Goal: Transaction & Acquisition: Purchase product/service

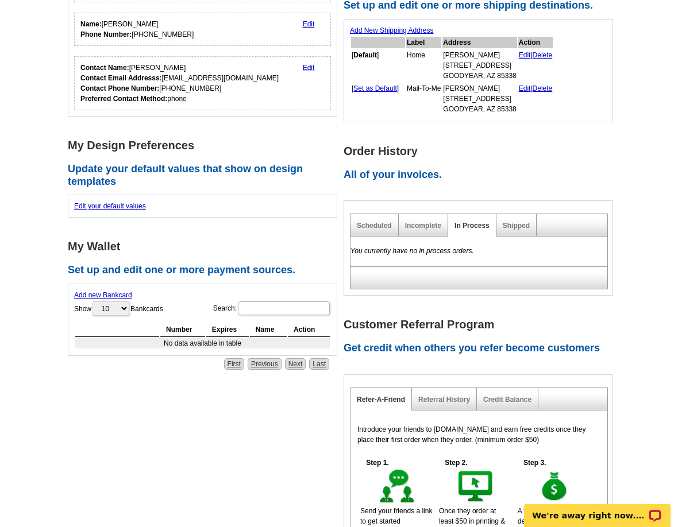
scroll to position [287, 0]
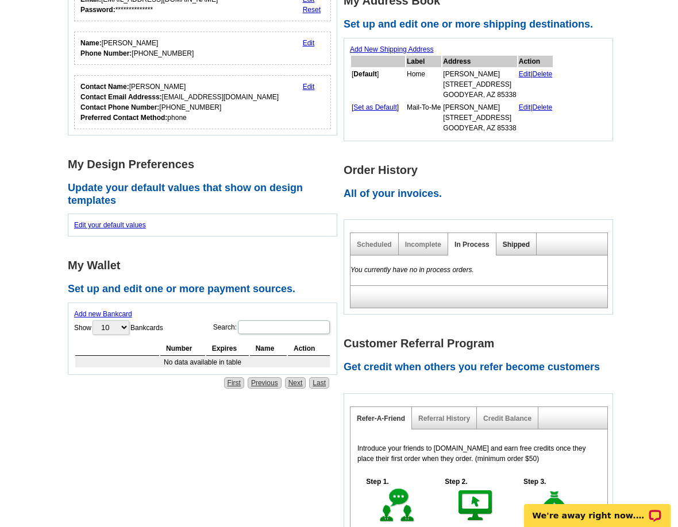
click at [508, 245] on link "Shipped" at bounding box center [516, 245] width 27 height 8
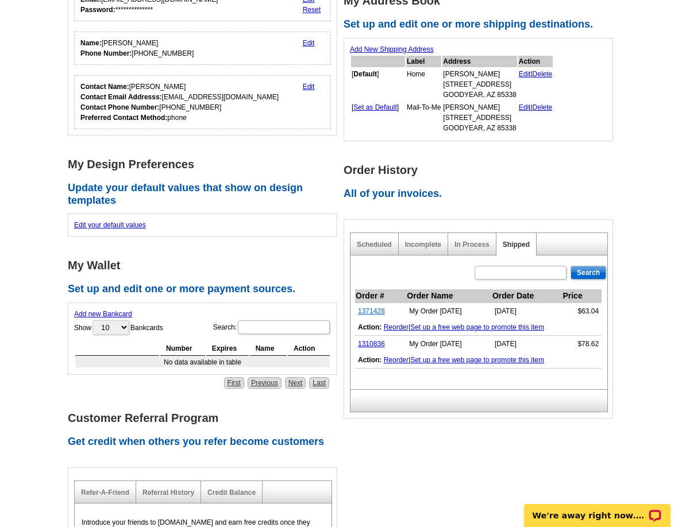
click at [365, 313] on link "1371428" at bounding box center [371, 311] width 27 height 8
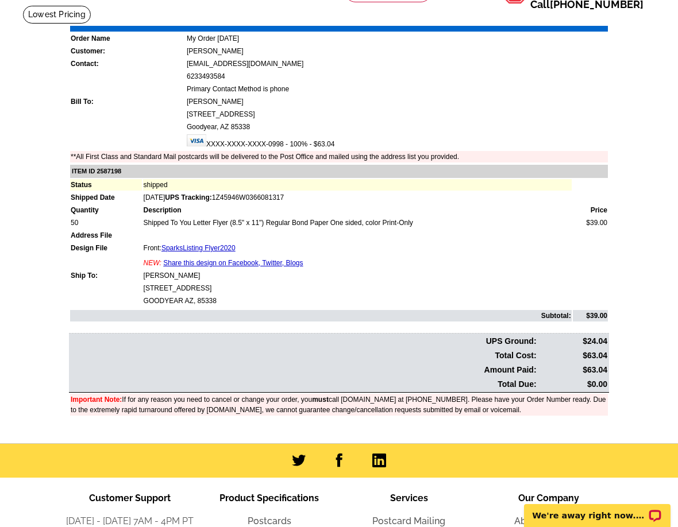
scroll to position [57, 0]
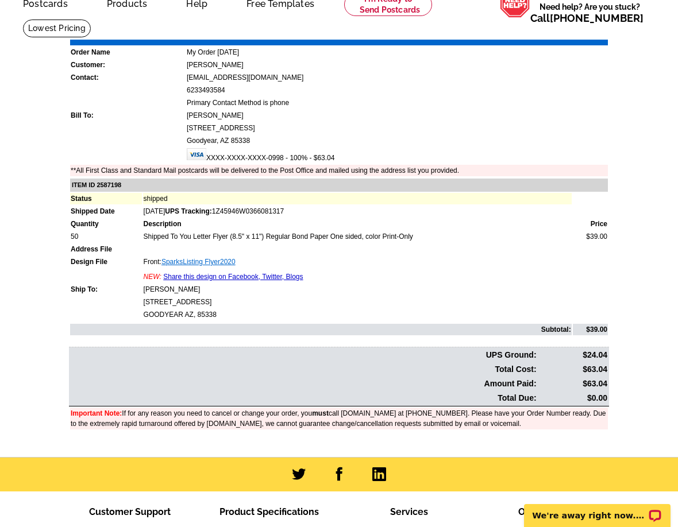
click at [192, 260] on link "SparksListing Flyer2020" at bounding box center [198, 262] width 74 height 8
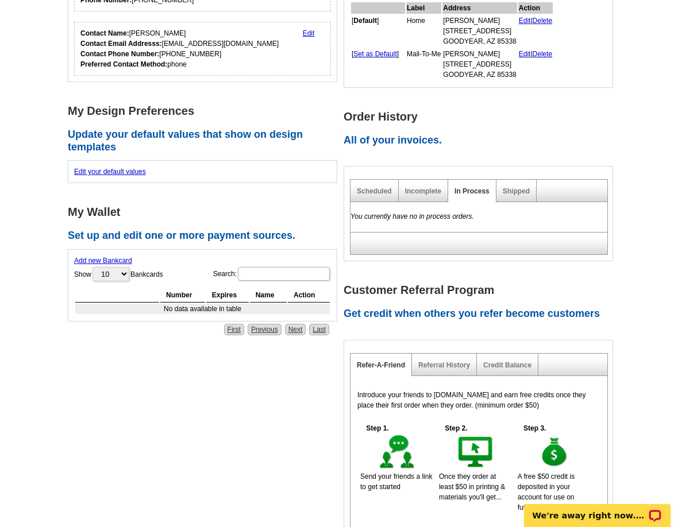
scroll to position [402, 0]
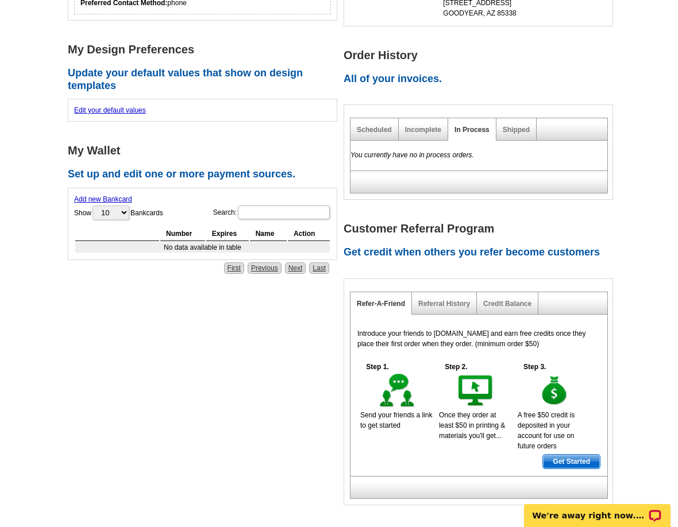
drag, startPoint x: 525, startPoint y: 127, endPoint x: 515, endPoint y: 143, distance: 18.8
click at [525, 126] on div "Shipped" at bounding box center [516, 129] width 40 height 22
click at [513, 128] on link "Shipped" at bounding box center [516, 130] width 27 height 8
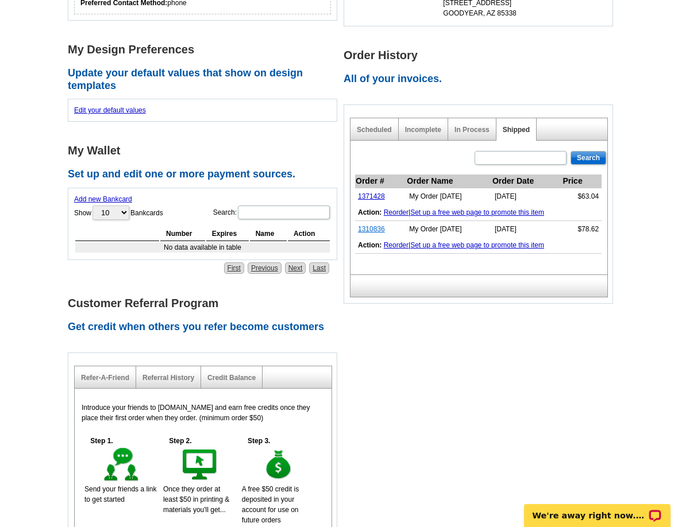
click at [375, 230] on link "1310836" at bounding box center [371, 229] width 27 height 8
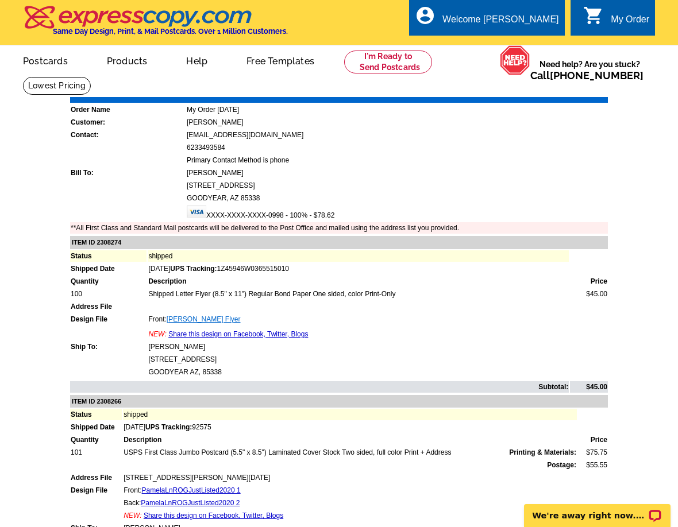
click at [211, 321] on link "[PERSON_NAME] Flyer" at bounding box center [204, 319] width 74 height 8
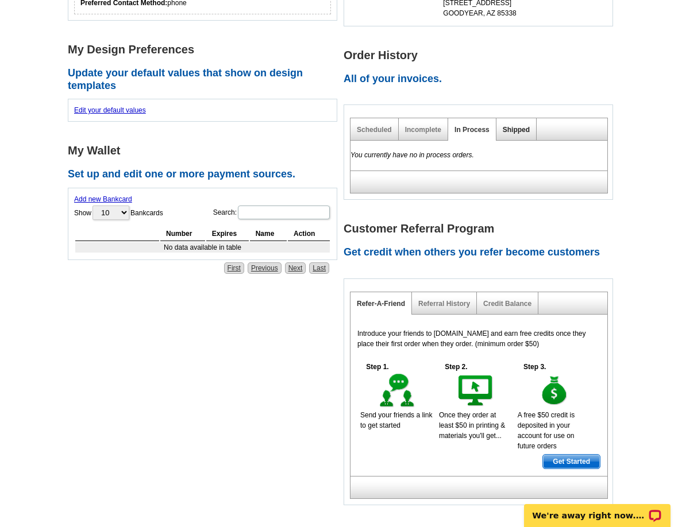
click at [518, 131] on link "Shipped" at bounding box center [516, 130] width 27 height 8
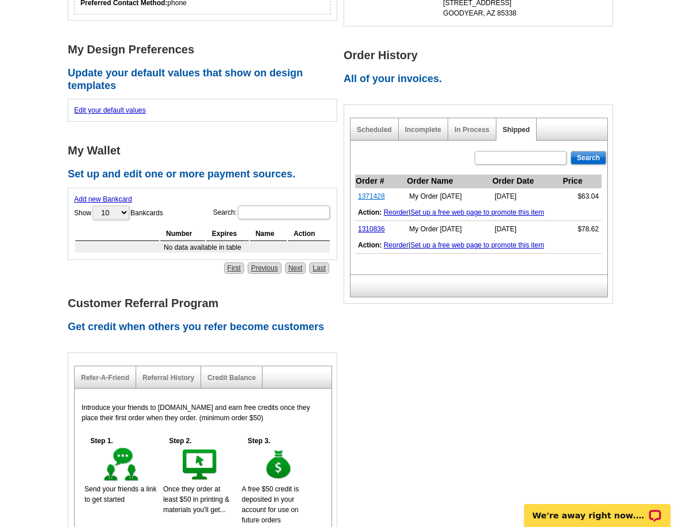
click at [377, 195] on link "1371428" at bounding box center [371, 196] width 27 height 8
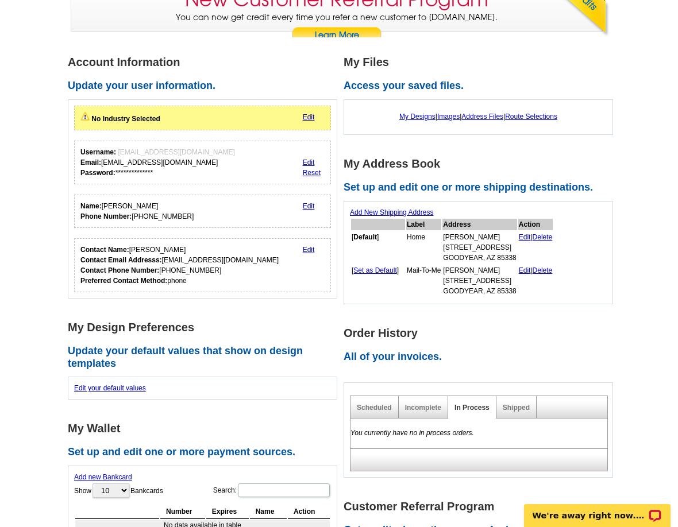
scroll to position [57, 0]
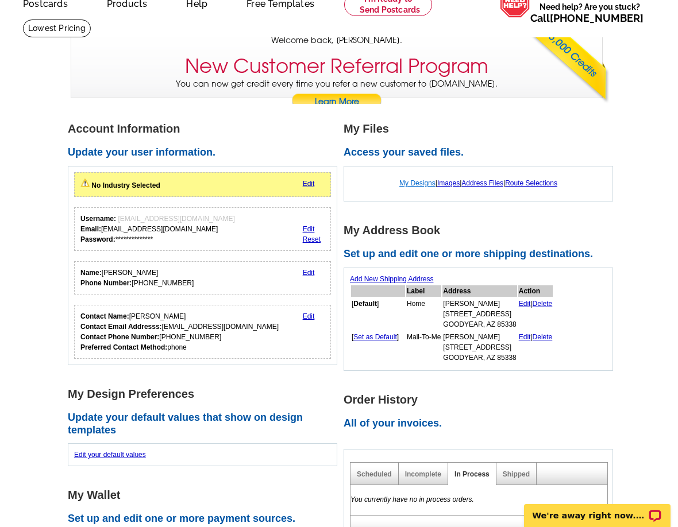
click at [402, 186] on link "My Designs" at bounding box center [417, 183] width 36 height 8
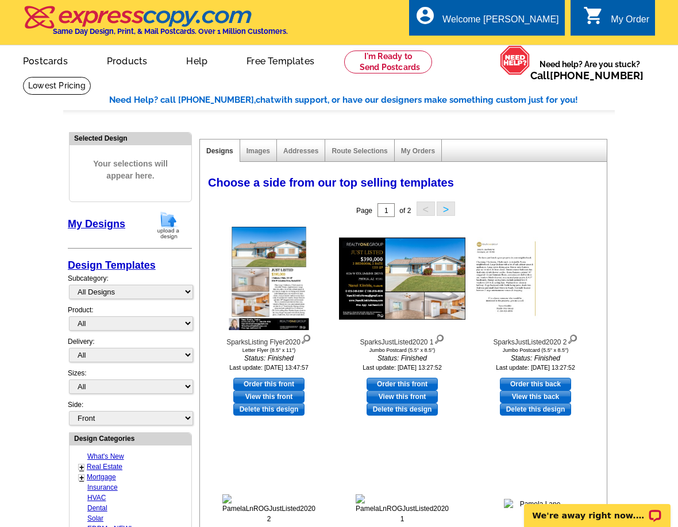
scroll to position [57, 0]
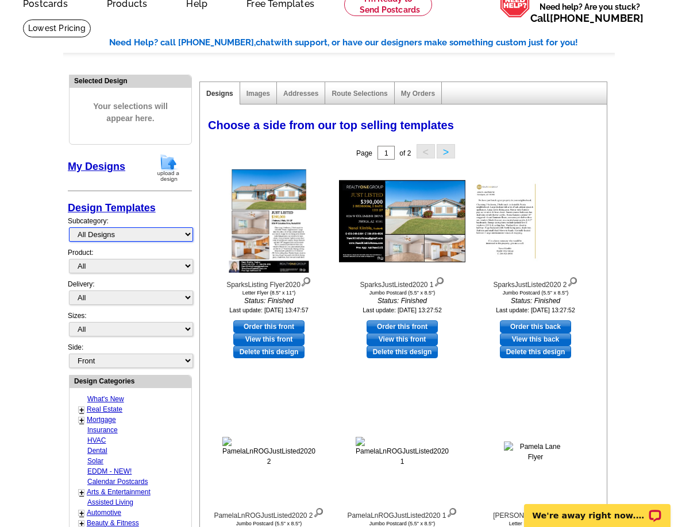
click at [125, 234] on select "All Designs Finished Designs Unfinished Designs" at bounding box center [131, 235] width 124 height 14
click at [69, 228] on select "All Designs Finished Designs Unfinished Designs" at bounding box center [131, 235] width 124 height 14
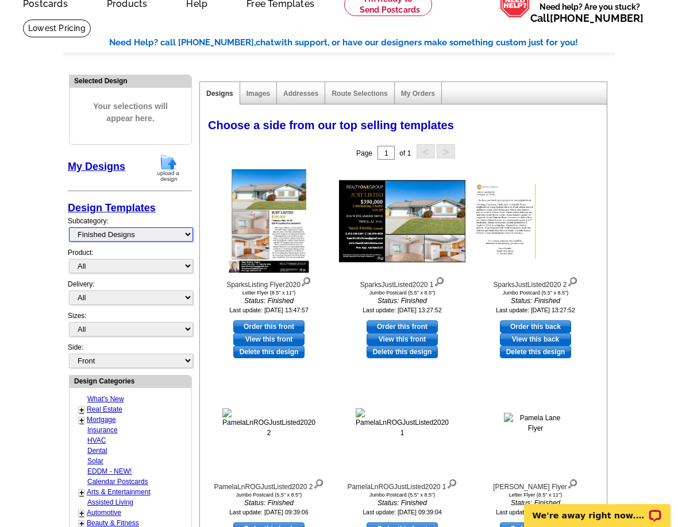
click at [172, 237] on select "All Designs Finished Designs Unfinished Designs" at bounding box center [131, 235] width 124 height 14
select select "unfinished"
click at [69, 228] on select "All Designs Finished Designs Unfinished Designs" at bounding box center [131, 235] width 124 height 14
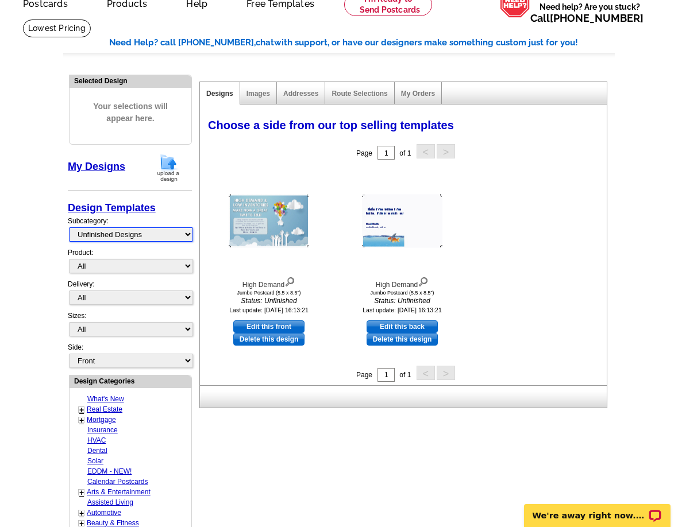
scroll to position [0, 0]
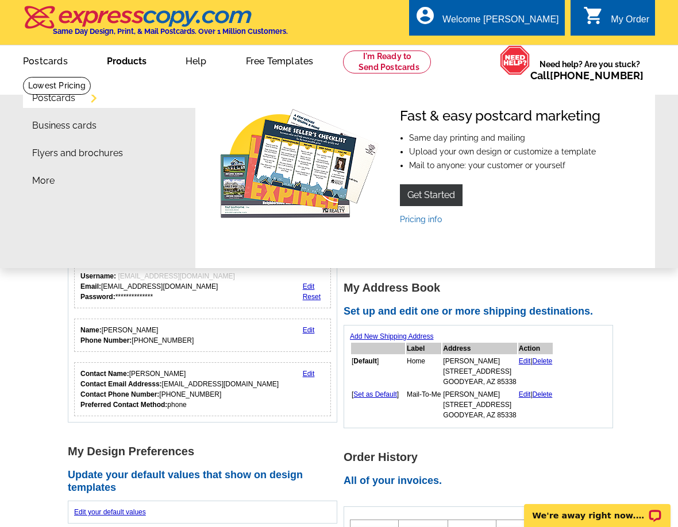
click at [118, 65] on link "Products" at bounding box center [126, 60] width 76 height 27
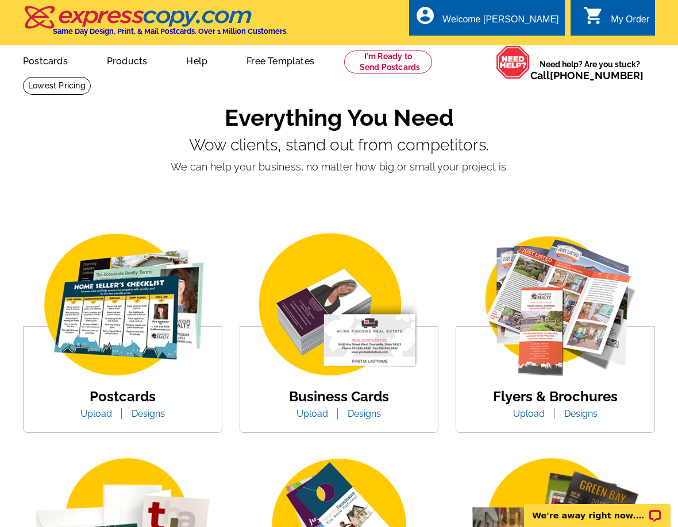
click at [582, 414] on link "Designs" at bounding box center [581, 413] width 51 height 11
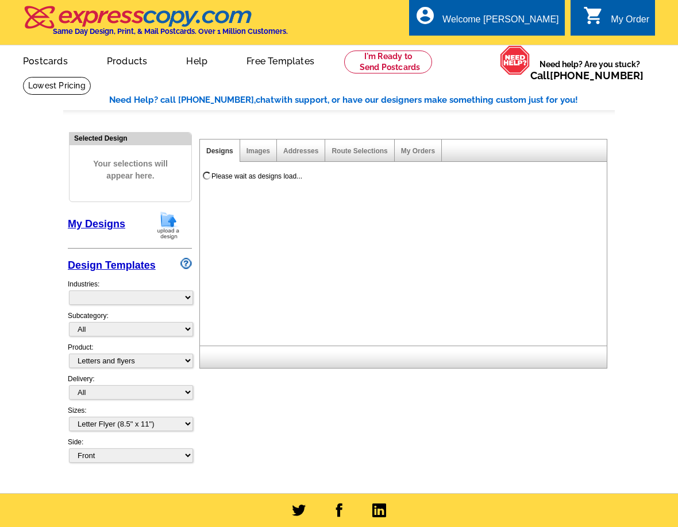
select select "2"
select select "6"
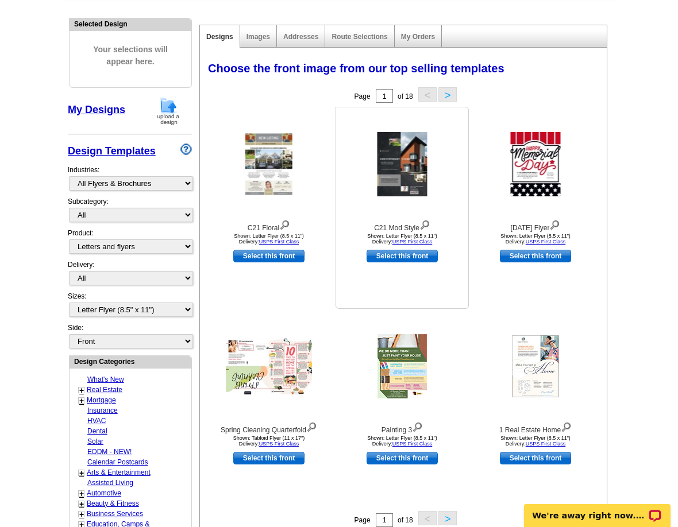
scroll to position [115, 0]
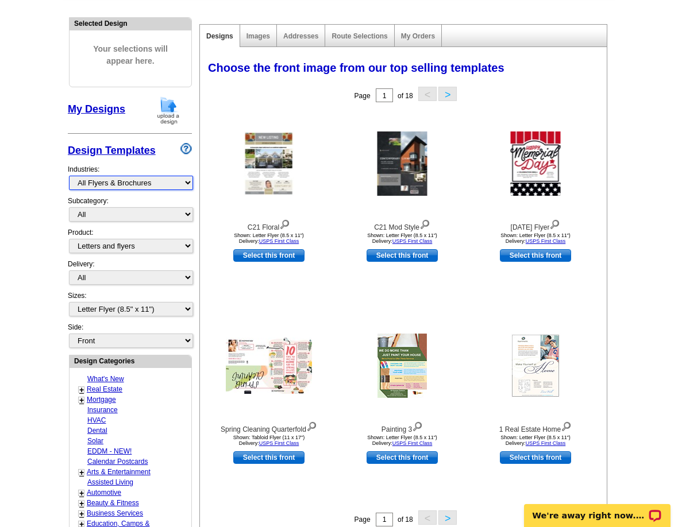
click at [129, 187] on select "What's New Real Estate Mortgage Insurance HVAC Dental Solar EDDM - NEW! Calenda…" at bounding box center [131, 183] width 124 height 14
select select "785"
click at [69, 176] on select "What's New Real Estate Mortgage Insurance HVAC Dental Solar EDDM - NEW! Calenda…" at bounding box center [131, 183] width 124 height 14
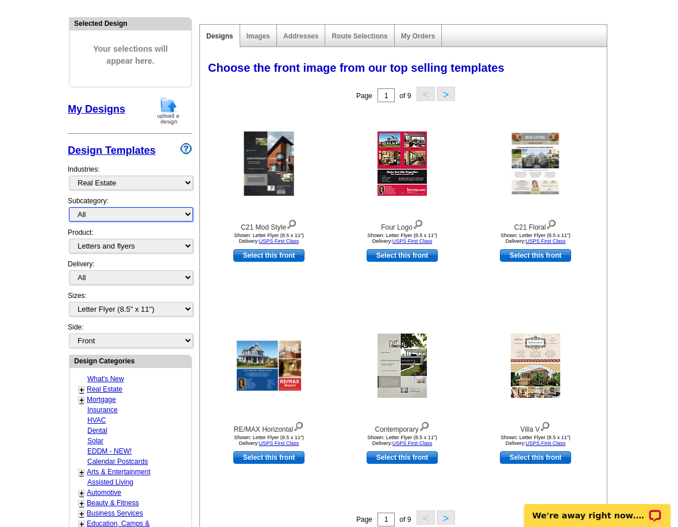
click at [121, 217] on select "All RE/MAX® Referrals [PERSON_NAME]® Berkshire Hathaway Home Services Century 2…" at bounding box center [131, 214] width 124 height 14
click at [69, 208] on select "All RE/MAX® Referrals [PERSON_NAME]® Berkshire Hathaway Home Services Century 2…" at bounding box center [131, 214] width 124 height 14
click at [113, 250] on select "All Postcards Letters and flyers Business Cards Door Hangers Greeting Cards" at bounding box center [131, 246] width 124 height 14
click at [69, 240] on select "All Postcards Letters and flyers Business Cards Door Hangers Greeting Cards" at bounding box center [131, 246] width 124 height 14
click at [116, 281] on select "All First Class Mail Shipped to Me EDDM Save 66% on Postage" at bounding box center [131, 278] width 124 height 14
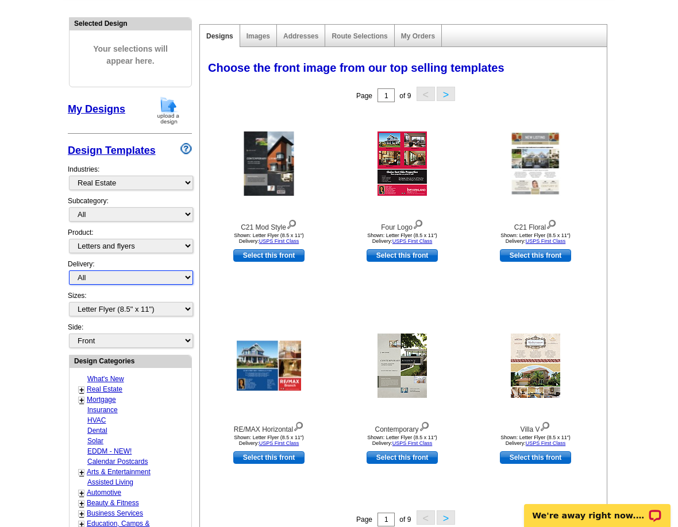
select select "3"
click at [69, 271] on select "All First Class Mail Shipped to Me EDDM Save 66% on Postage" at bounding box center [131, 278] width 124 height 14
click at [126, 342] on select "Front Back" at bounding box center [131, 341] width 124 height 14
click at [127, 342] on select "Front Back" at bounding box center [131, 341] width 124 height 14
select select "front"
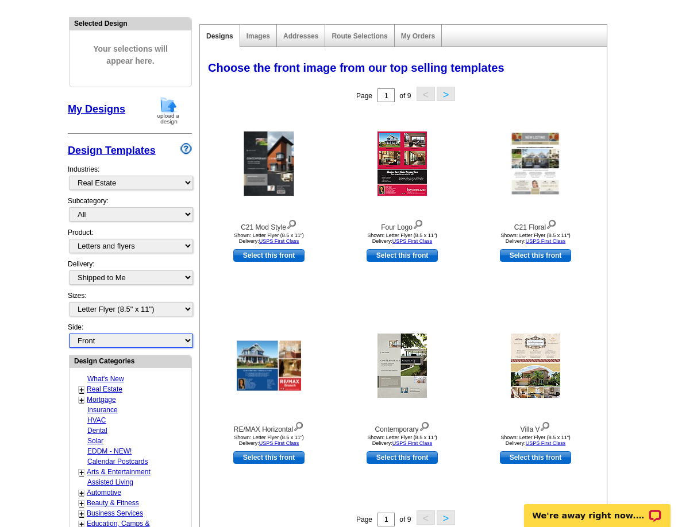
scroll to position [287, 0]
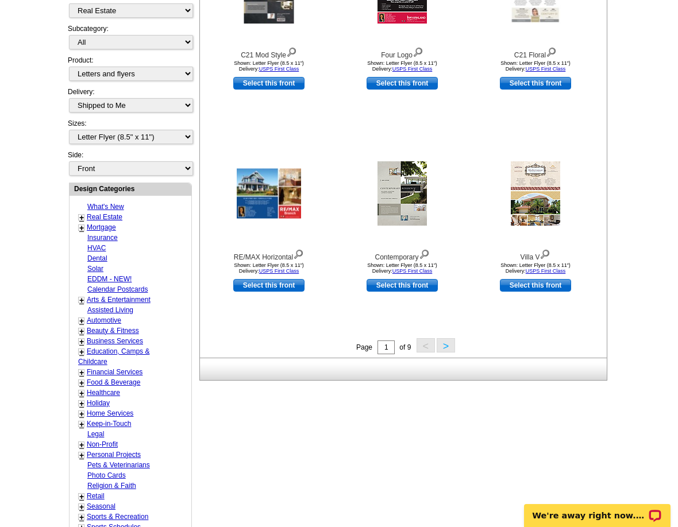
click at [82, 218] on link "+" at bounding box center [81, 217] width 5 height 9
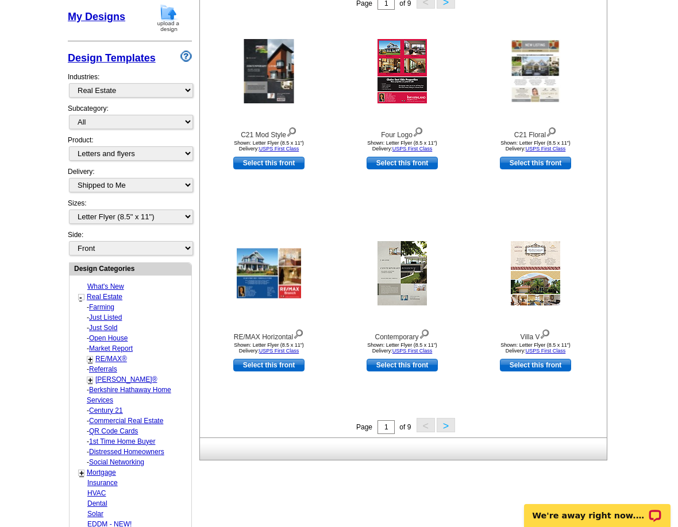
scroll to position [172, 0]
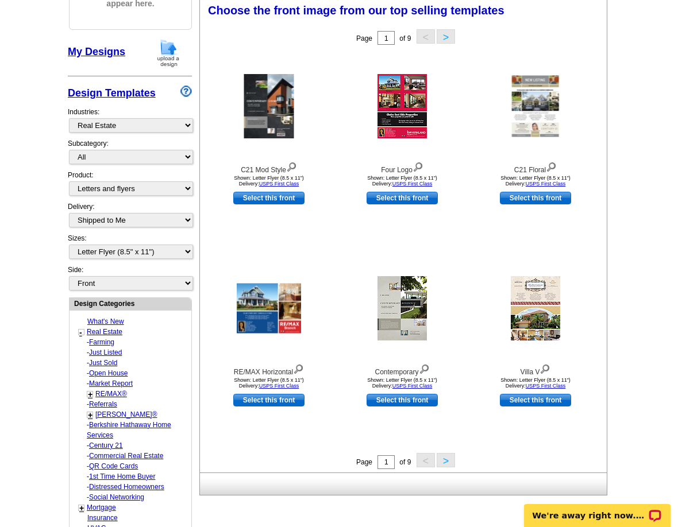
click at [449, 461] on button ">" at bounding box center [446, 460] width 18 height 14
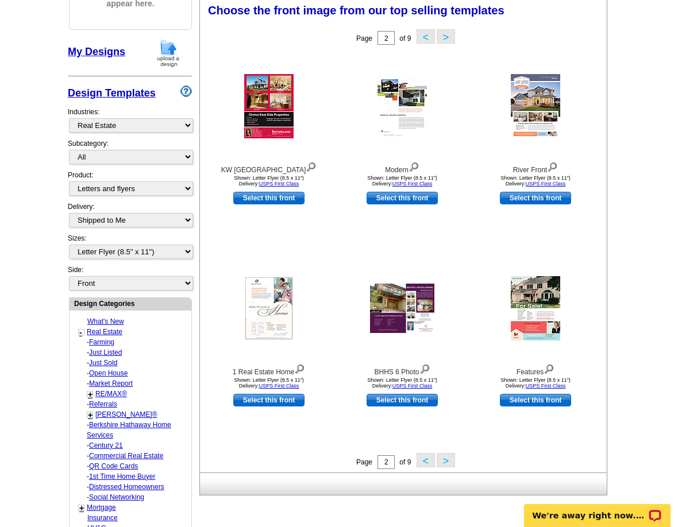
click at [449, 461] on button ">" at bounding box center [446, 460] width 18 height 14
